Goal: Information Seeking & Learning: Learn about a topic

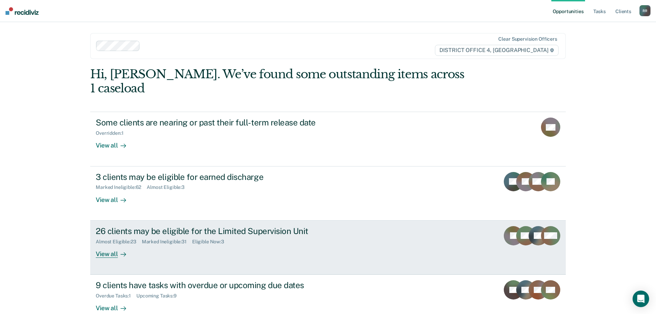
scroll to position [28, 0]
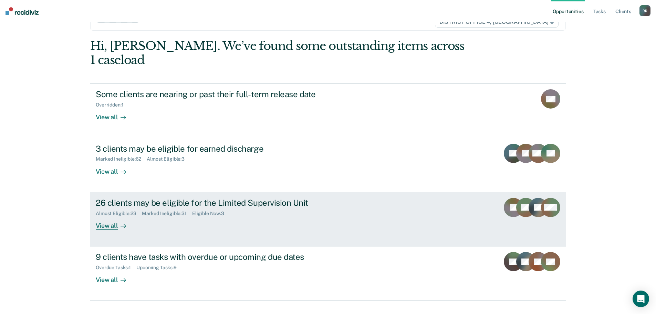
click at [118, 221] on div at bounding box center [122, 225] width 8 height 8
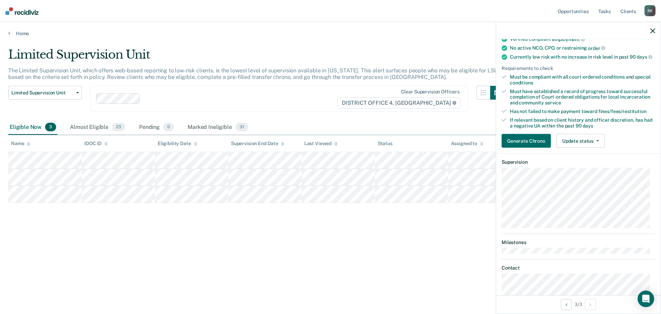
scroll to position [63, 0]
